Goal: Information Seeking & Learning: Check status

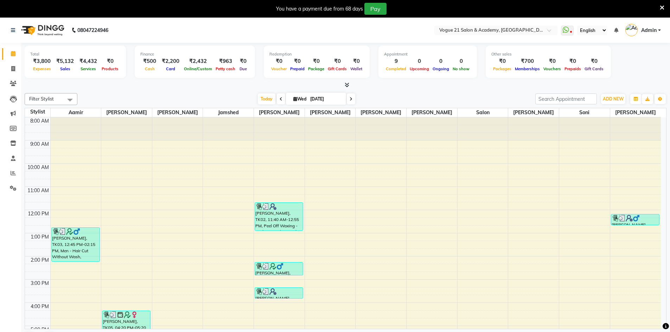
click at [663, 8] on icon at bounding box center [661, 8] width 5 height 6
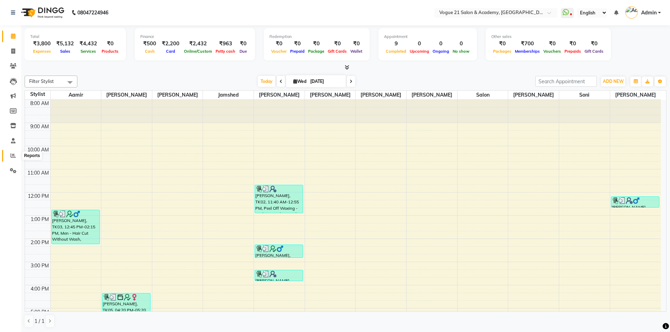
click at [12, 159] on span at bounding box center [13, 156] width 12 height 8
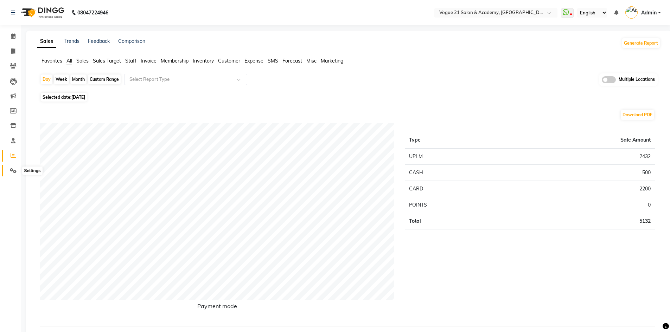
click at [15, 170] on icon at bounding box center [13, 170] width 7 height 5
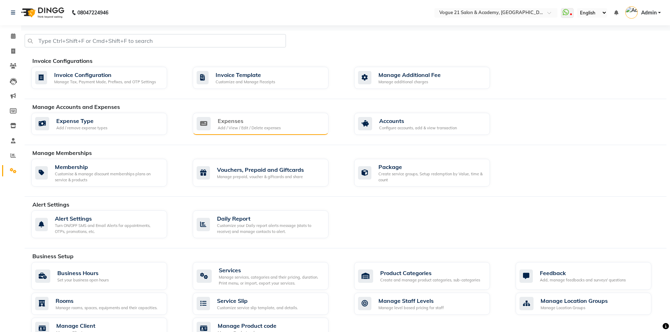
click at [244, 123] on div "Expenses" at bounding box center [249, 121] width 63 height 8
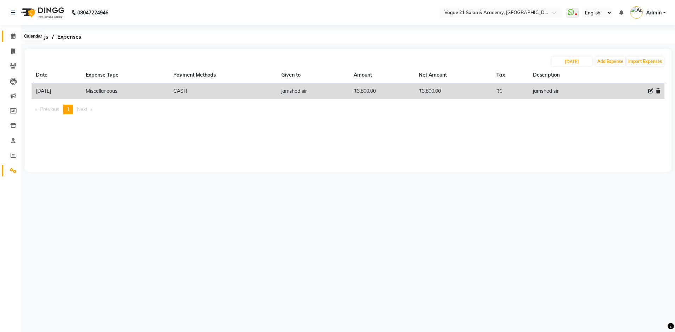
click at [11, 39] on span at bounding box center [13, 36] width 12 height 8
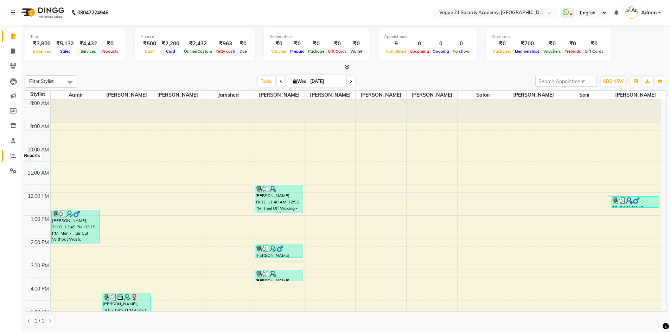
click at [15, 157] on icon at bounding box center [13, 155] width 5 height 5
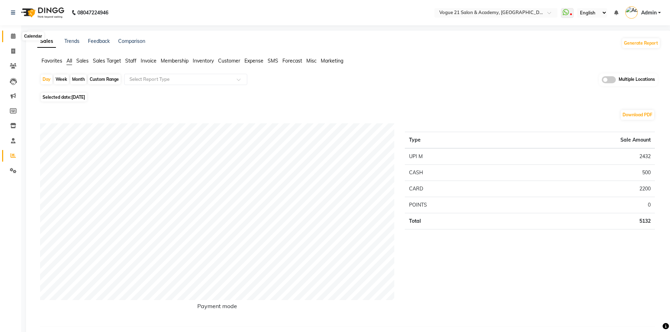
click at [11, 38] on icon at bounding box center [13, 35] width 5 height 5
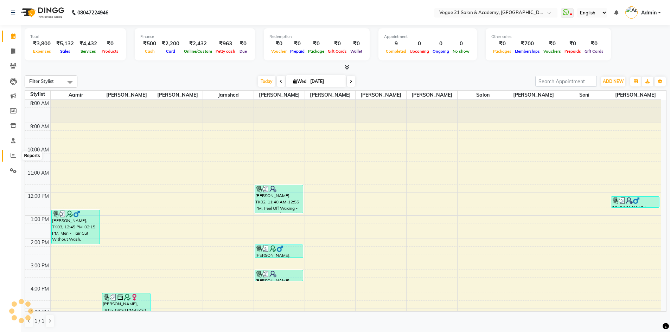
click at [12, 155] on icon at bounding box center [13, 155] width 5 height 5
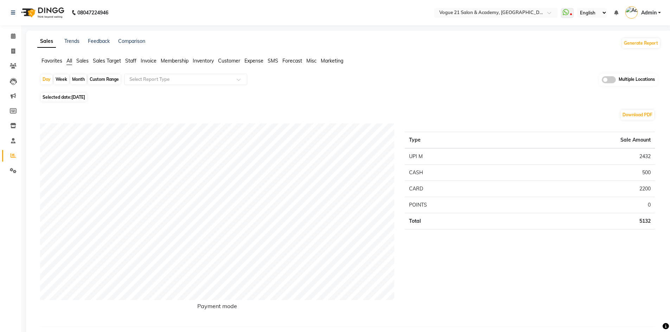
click at [78, 81] on div "Month" at bounding box center [78, 80] width 16 height 10
select select "9"
select select "2025"
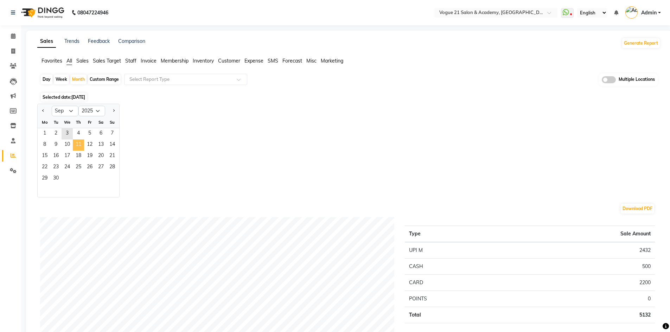
click at [78, 142] on span "11" at bounding box center [78, 145] width 11 height 11
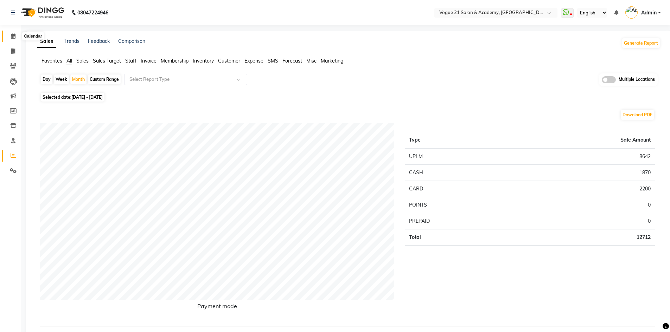
click at [14, 37] on icon at bounding box center [13, 35] width 5 height 5
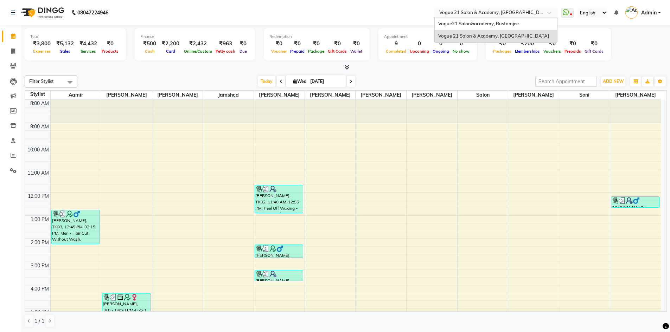
click at [470, 9] on div "Select Location × Vogue 21 [GEOGRAPHIC_DATA], [GEOGRAPHIC_DATA]" at bounding box center [495, 12] width 123 height 9
click at [470, 24] on span "Vogue21 Salon&academy, Rustomjee" at bounding box center [478, 24] width 80 height 6
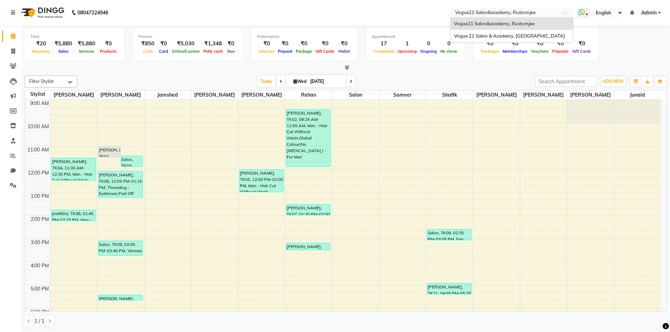
click at [510, 12] on input "text" at bounding box center [504, 13] width 102 height 7
click at [504, 34] on span "Vogue 21 Salon & Academy, [GEOGRAPHIC_DATA]" at bounding box center [509, 36] width 111 height 6
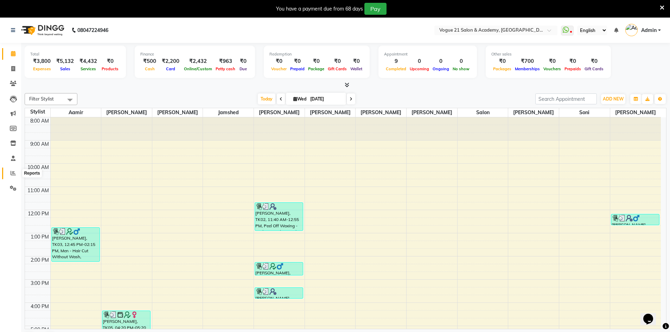
click at [17, 170] on span at bounding box center [13, 173] width 12 height 8
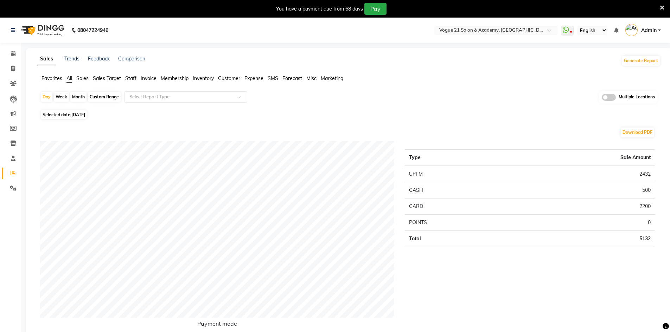
click at [662, 7] on icon at bounding box center [661, 8] width 5 height 6
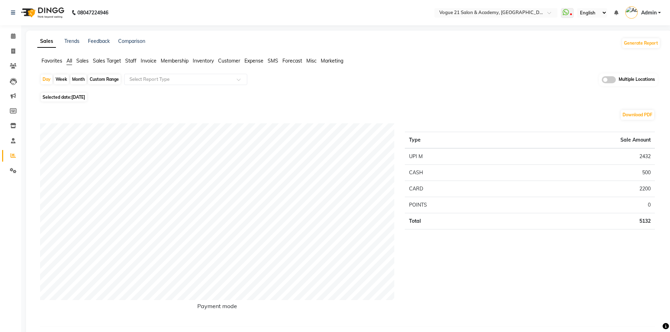
click at [82, 79] on div "Month" at bounding box center [78, 80] width 16 height 10
select select "9"
select select "2025"
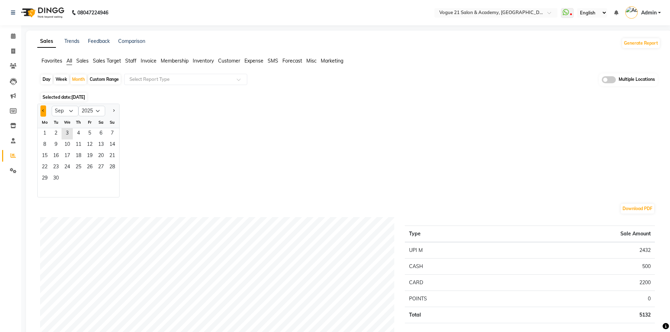
click at [43, 109] on button "Previous month" at bounding box center [43, 110] width 6 height 11
select select "8"
click at [96, 135] on span "2" at bounding box center [100, 133] width 11 height 11
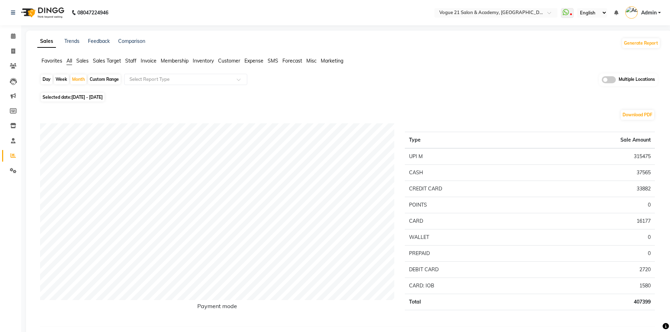
click at [128, 60] on span "Staff" at bounding box center [130, 61] width 11 height 6
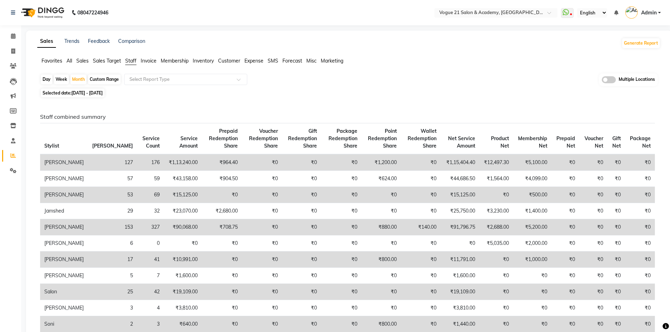
click at [69, 62] on span "All" at bounding box center [69, 61] width 6 height 6
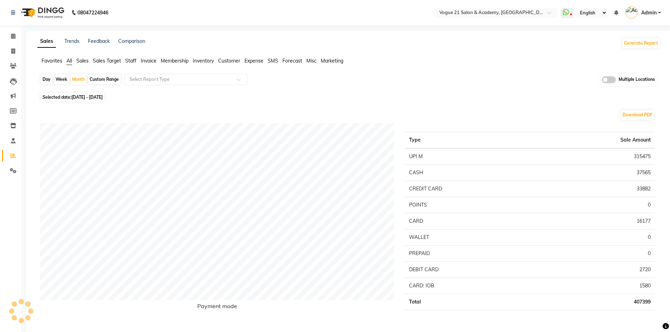
click at [130, 62] on span "Staff" at bounding box center [130, 61] width 11 height 6
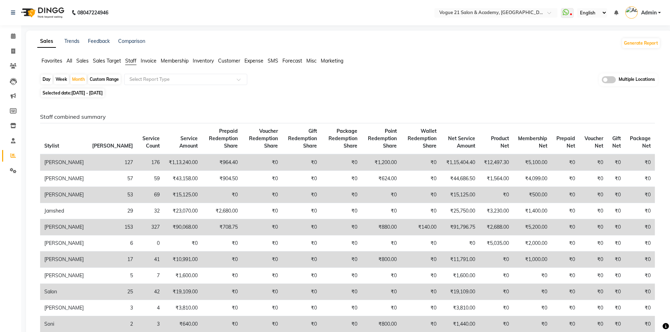
click at [47, 79] on div "Day" at bounding box center [47, 80] width 12 height 10
select select "8"
select select "2025"
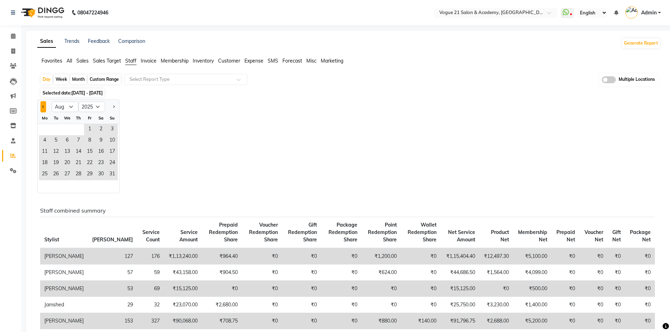
click at [44, 110] on button "Previous month" at bounding box center [43, 106] width 6 height 11
select select "7"
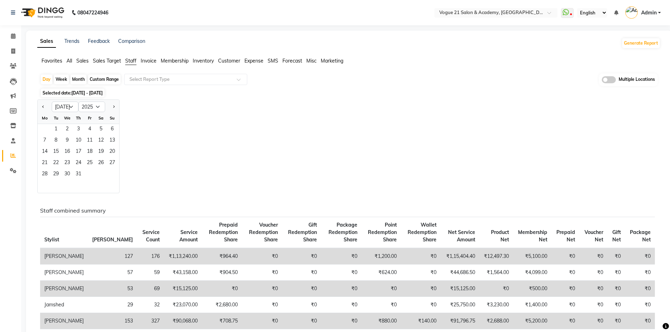
click at [79, 79] on div "Month" at bounding box center [78, 80] width 16 height 10
select select "8"
select select "2025"
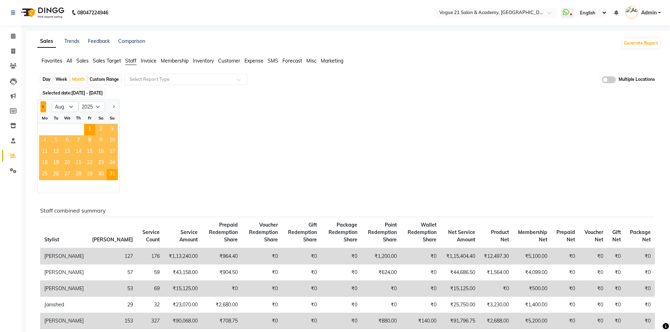
click at [45, 105] on button "Previous month" at bounding box center [43, 106] width 6 height 11
select select "7"
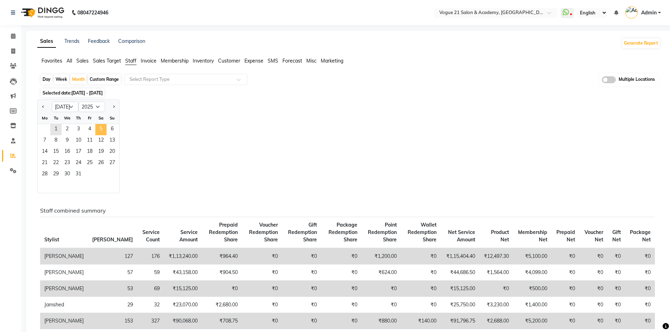
click at [97, 131] on span "5" at bounding box center [100, 129] width 11 height 11
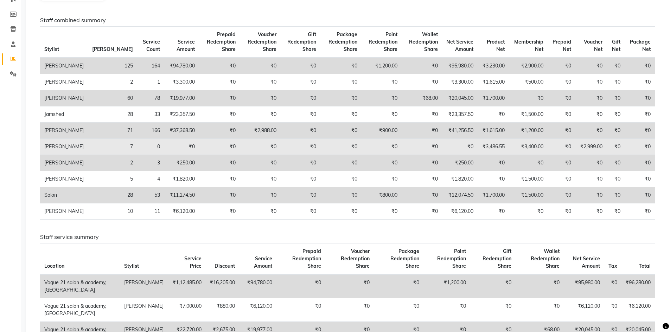
scroll to position [105, 0]
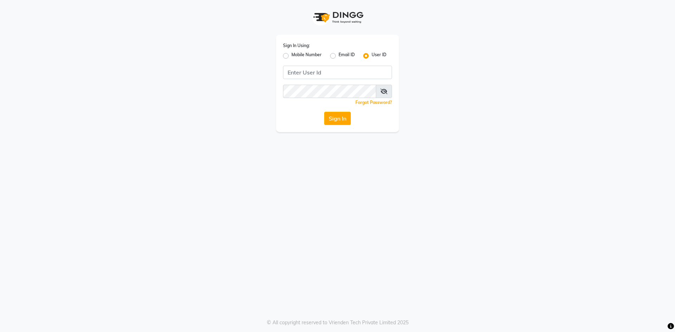
click at [291, 54] on label "Mobile Number" at bounding box center [306, 56] width 30 height 8
click at [291, 54] on input "Mobile Number" at bounding box center [293, 54] width 5 height 5
radio input "true"
radio input "false"
click at [326, 77] on input "Username" at bounding box center [348, 72] width 85 height 13
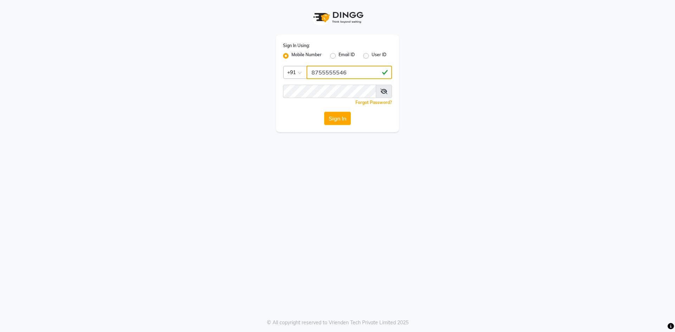
type input "8755555546"
click at [337, 122] on button "Sign In" at bounding box center [337, 118] width 27 height 13
